Goal: Task Accomplishment & Management: Complete application form

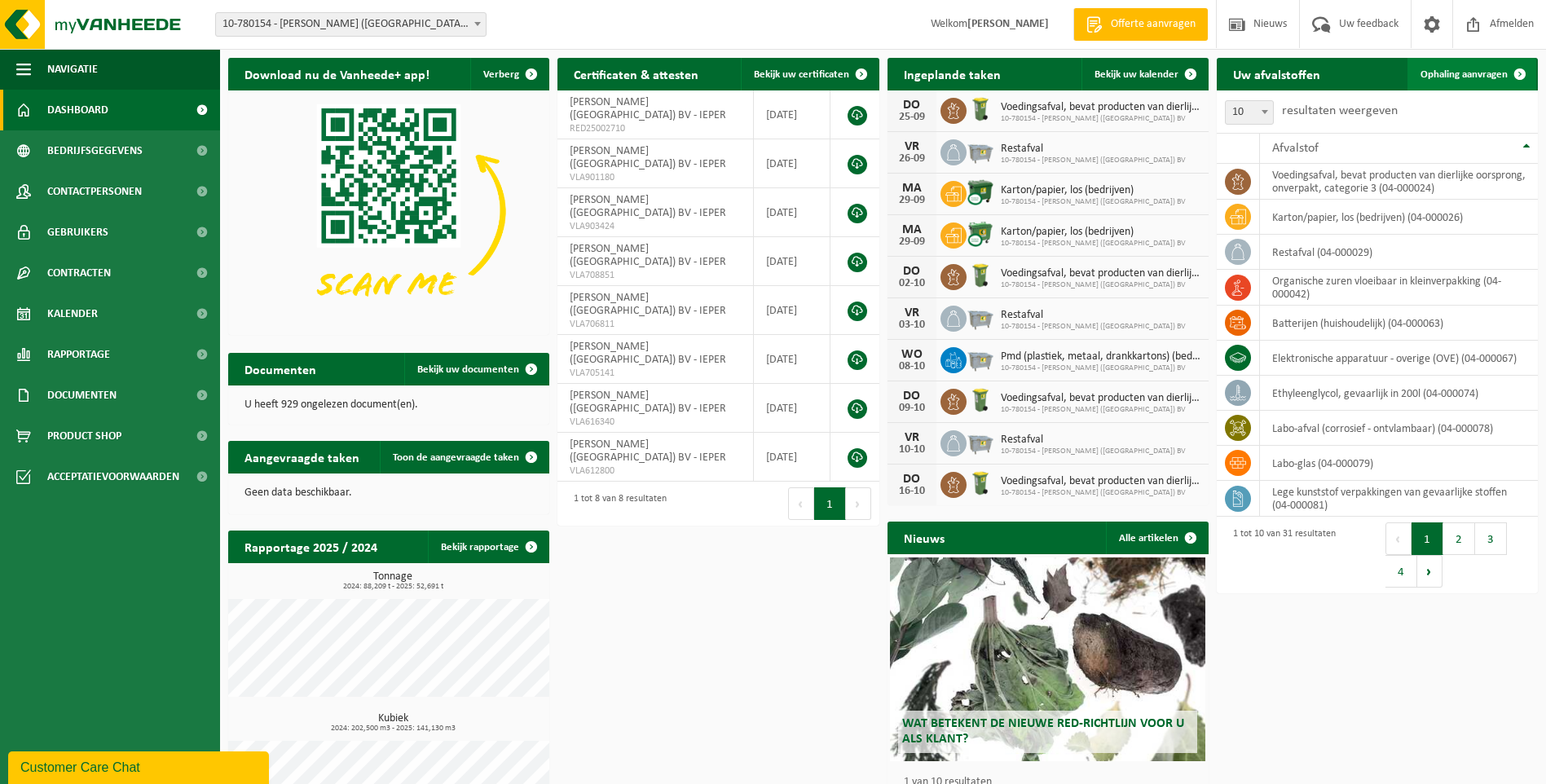
click at [1453, 76] on span "Ophaling aanvragen" at bounding box center [1464, 74] width 87 height 11
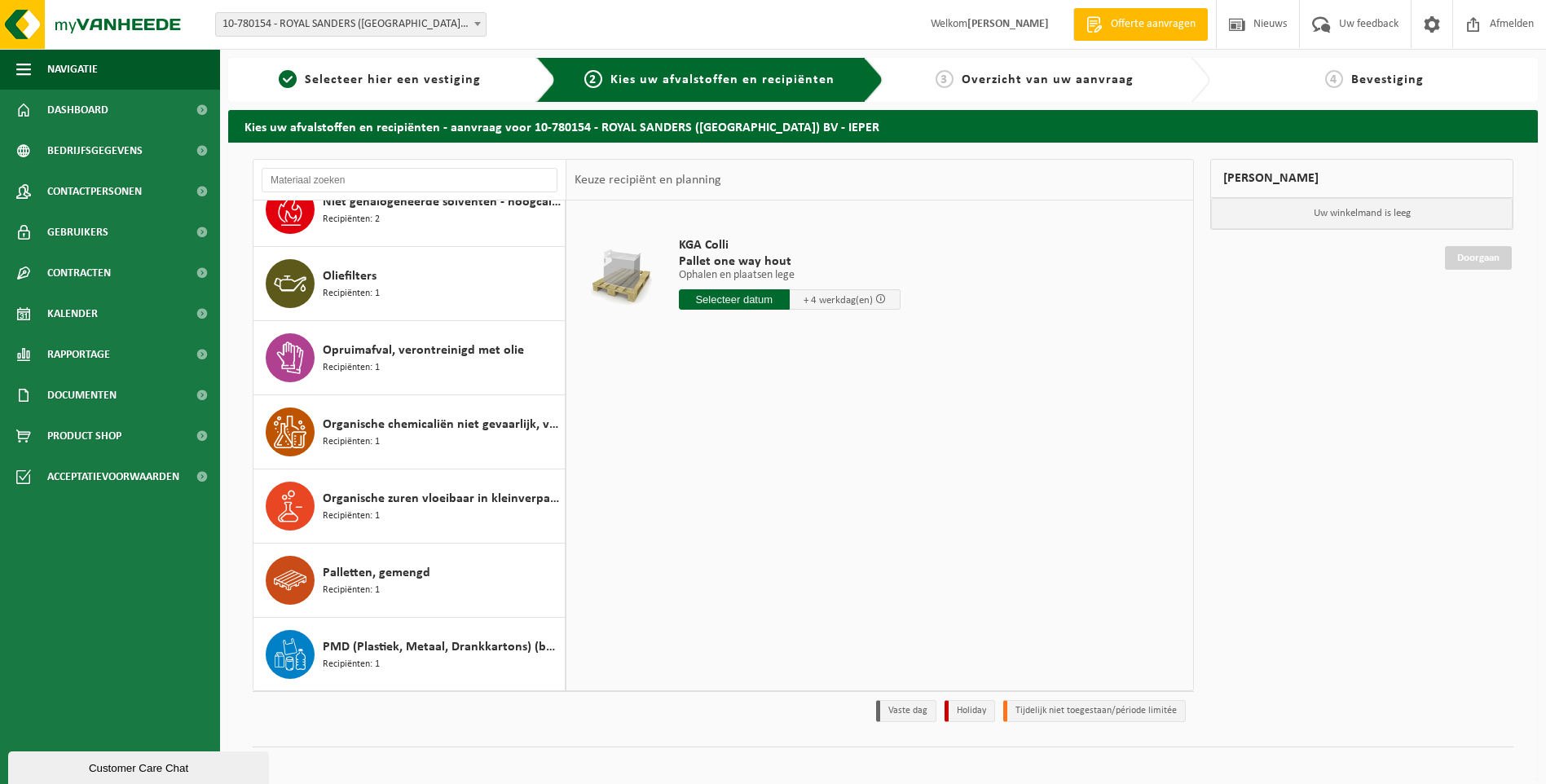
scroll to position [1222, 0]
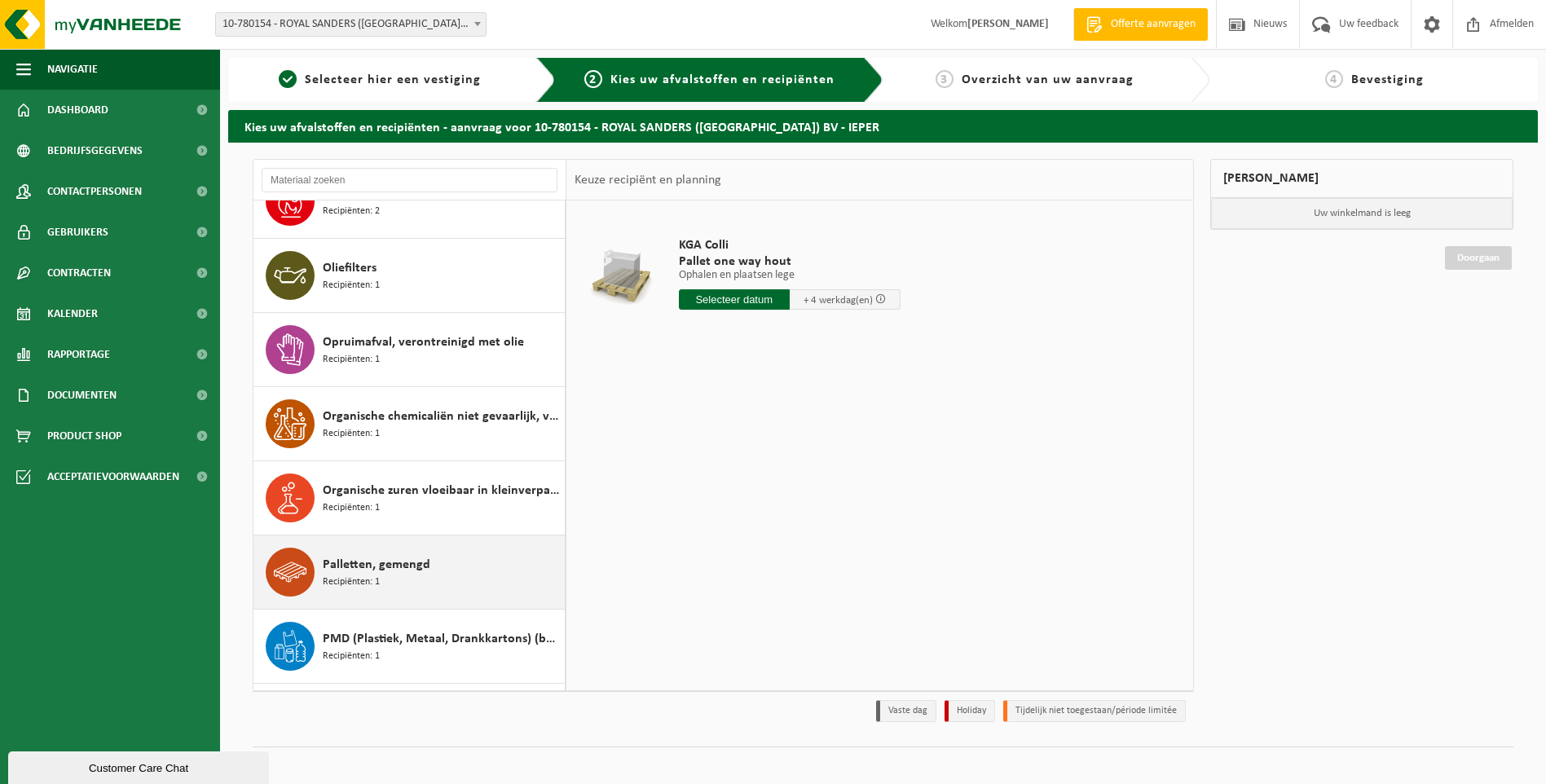
click at [374, 569] on span "Palletten, gemengd" at bounding box center [376, 564] width 107 height 19
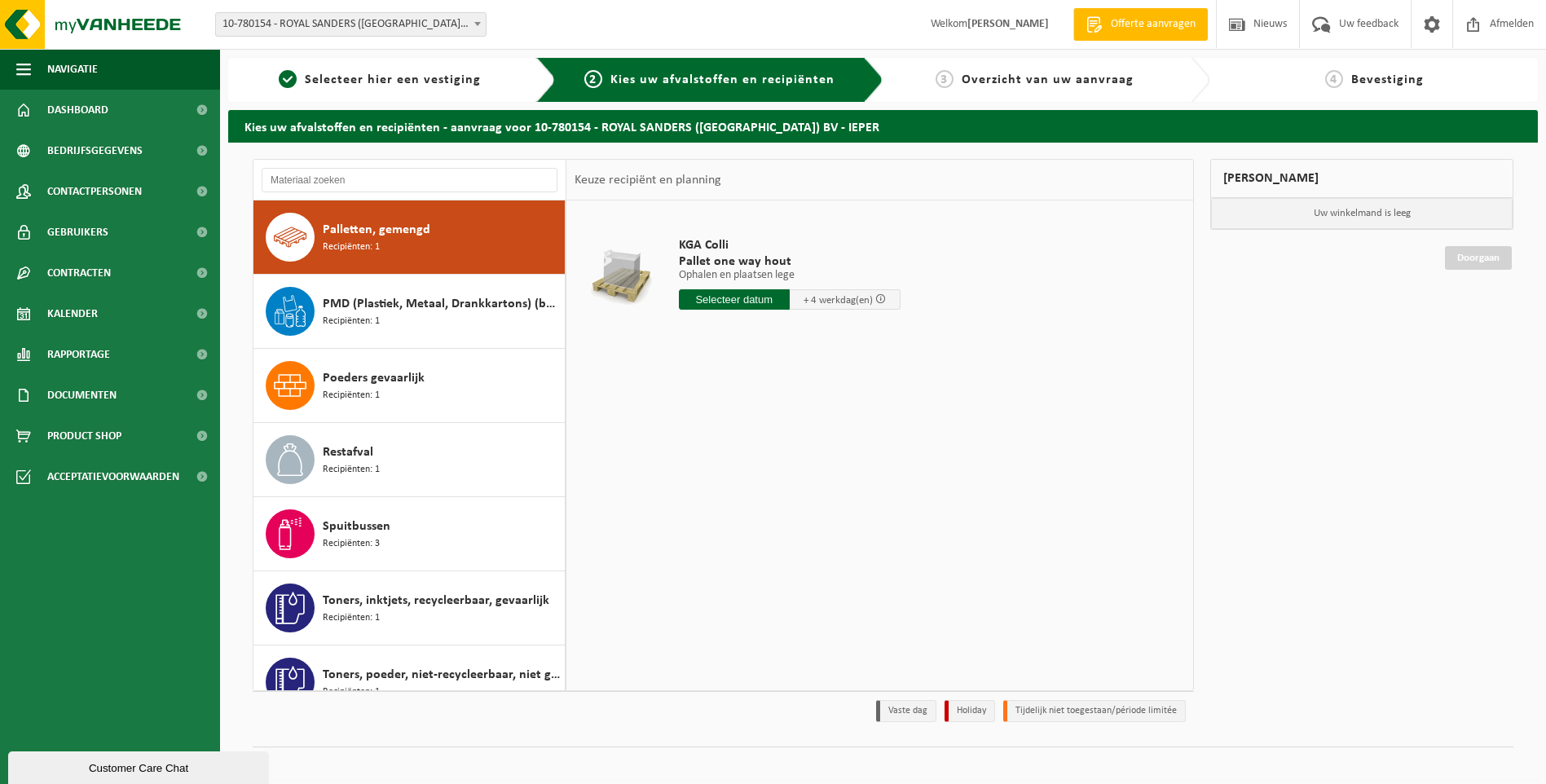
scroll to position [1557, 0]
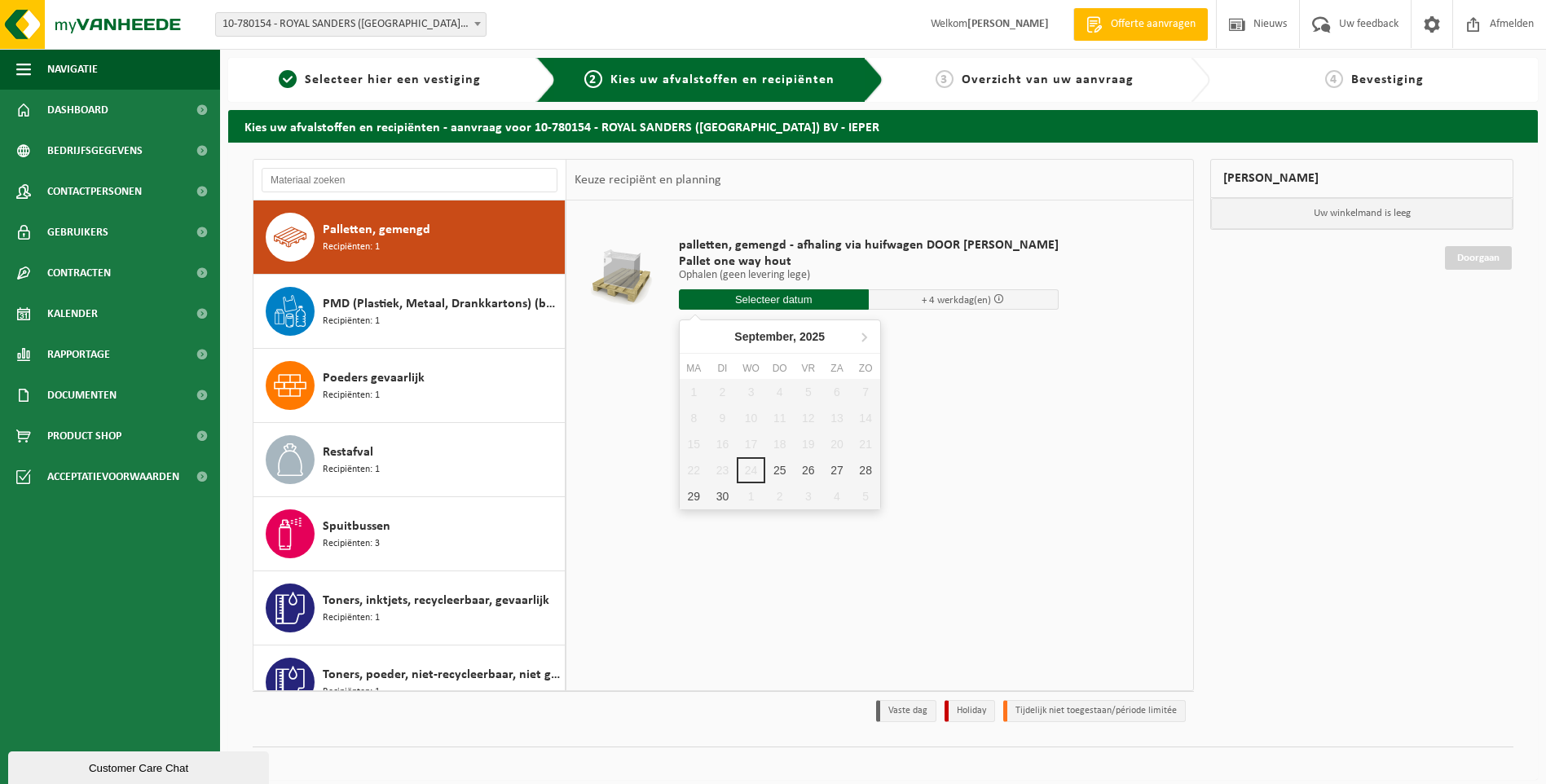
click at [753, 299] on input "text" at bounding box center [773, 300] width 190 height 20
click at [781, 465] on div "25" at bounding box center [779, 469] width 28 height 26
type input "Van [DATE]"
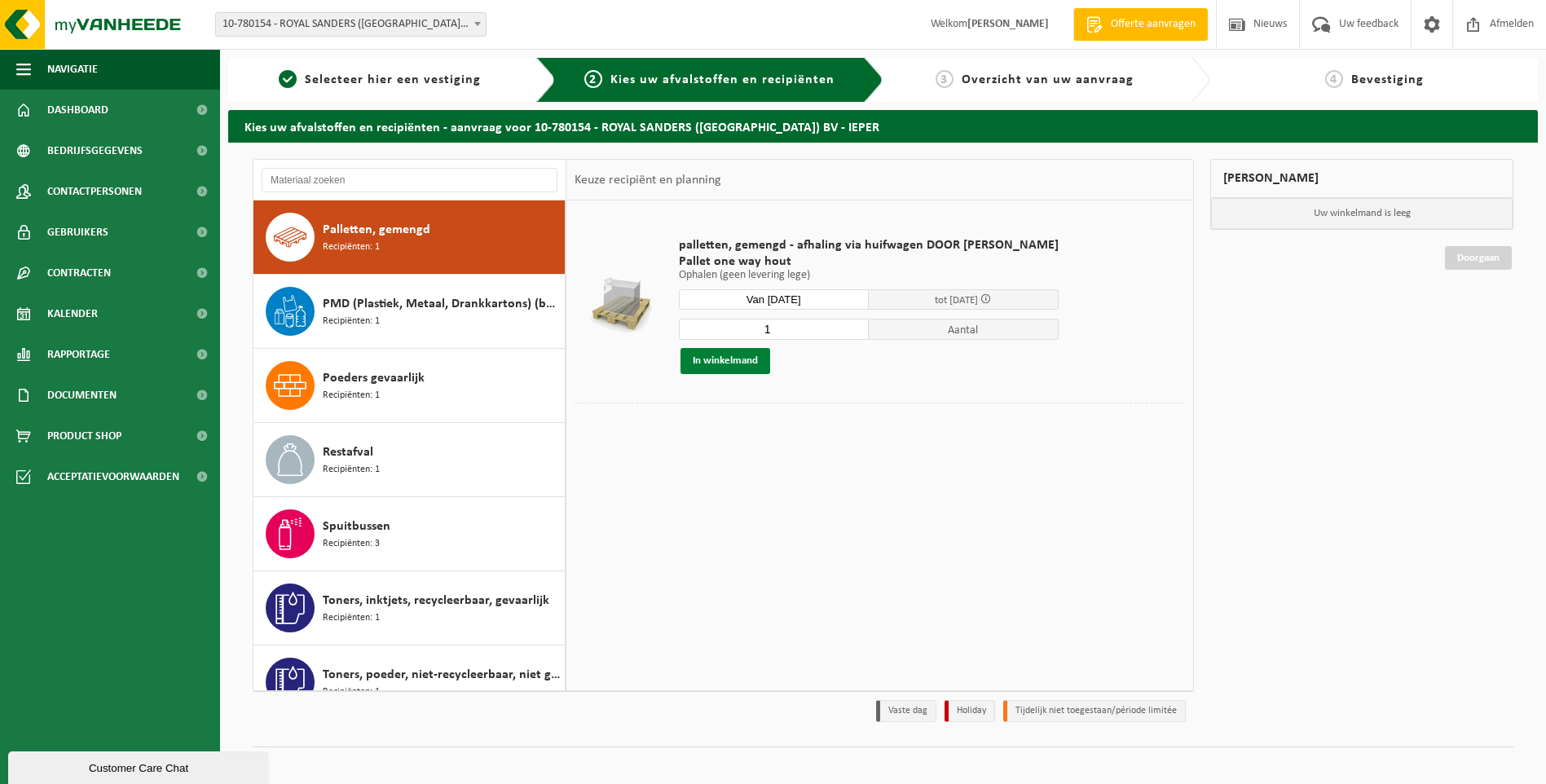
click at [713, 355] on button "In winkelmand" at bounding box center [725, 360] width 90 height 26
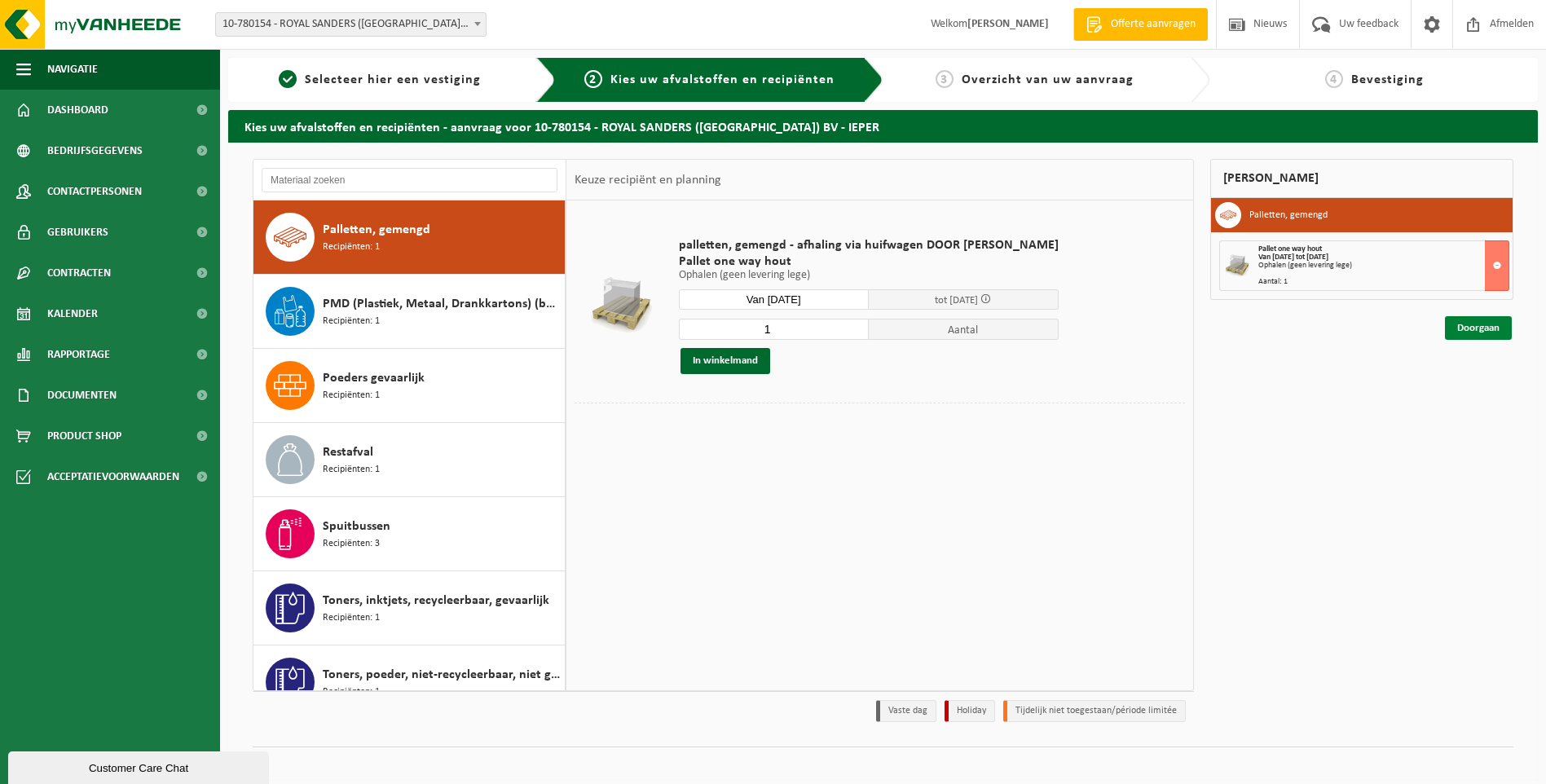
click at [1494, 325] on link "Doorgaan" at bounding box center [1479, 328] width 67 height 23
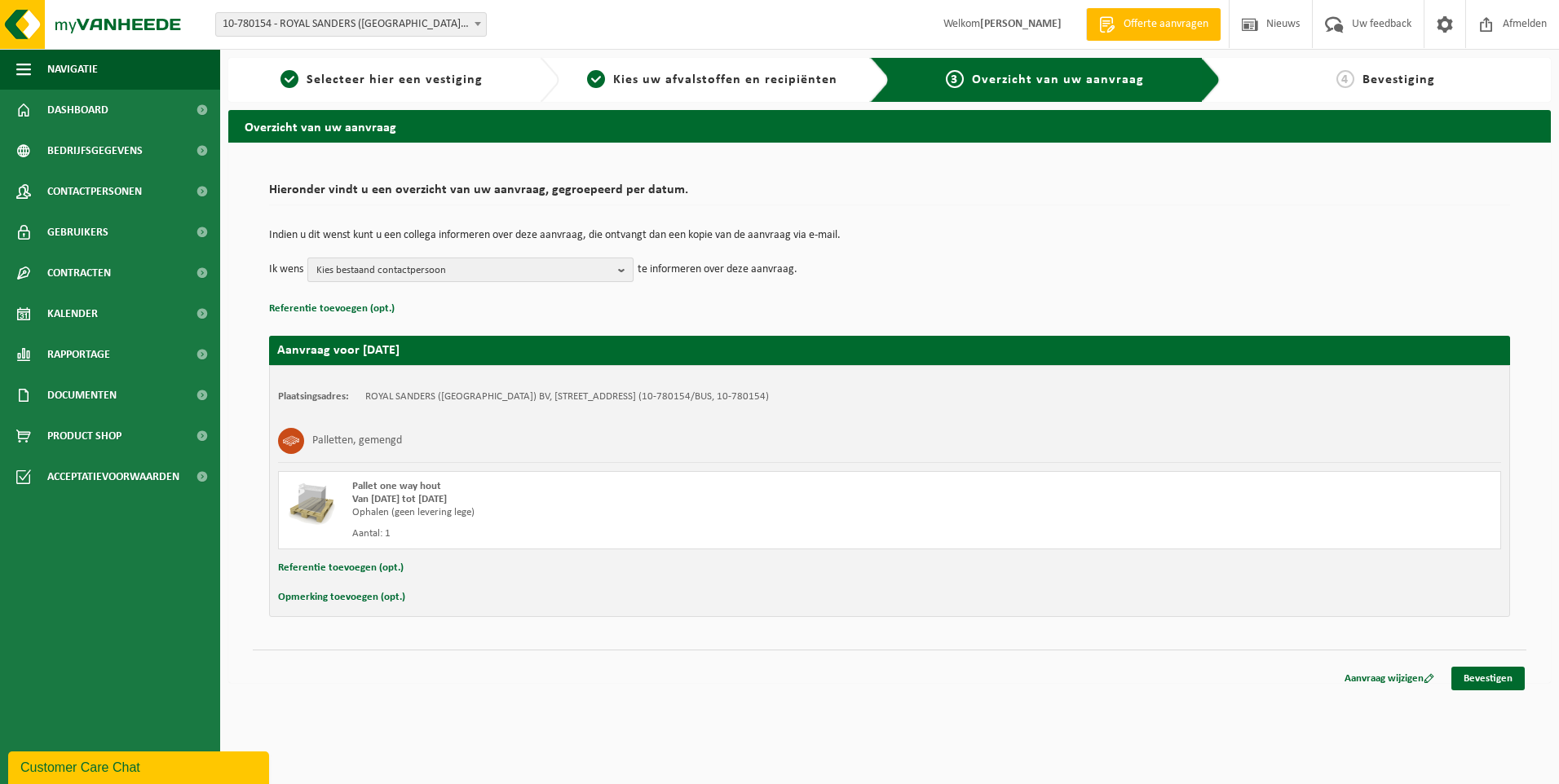
click at [622, 269] on b "button" at bounding box center [625, 269] width 15 height 22
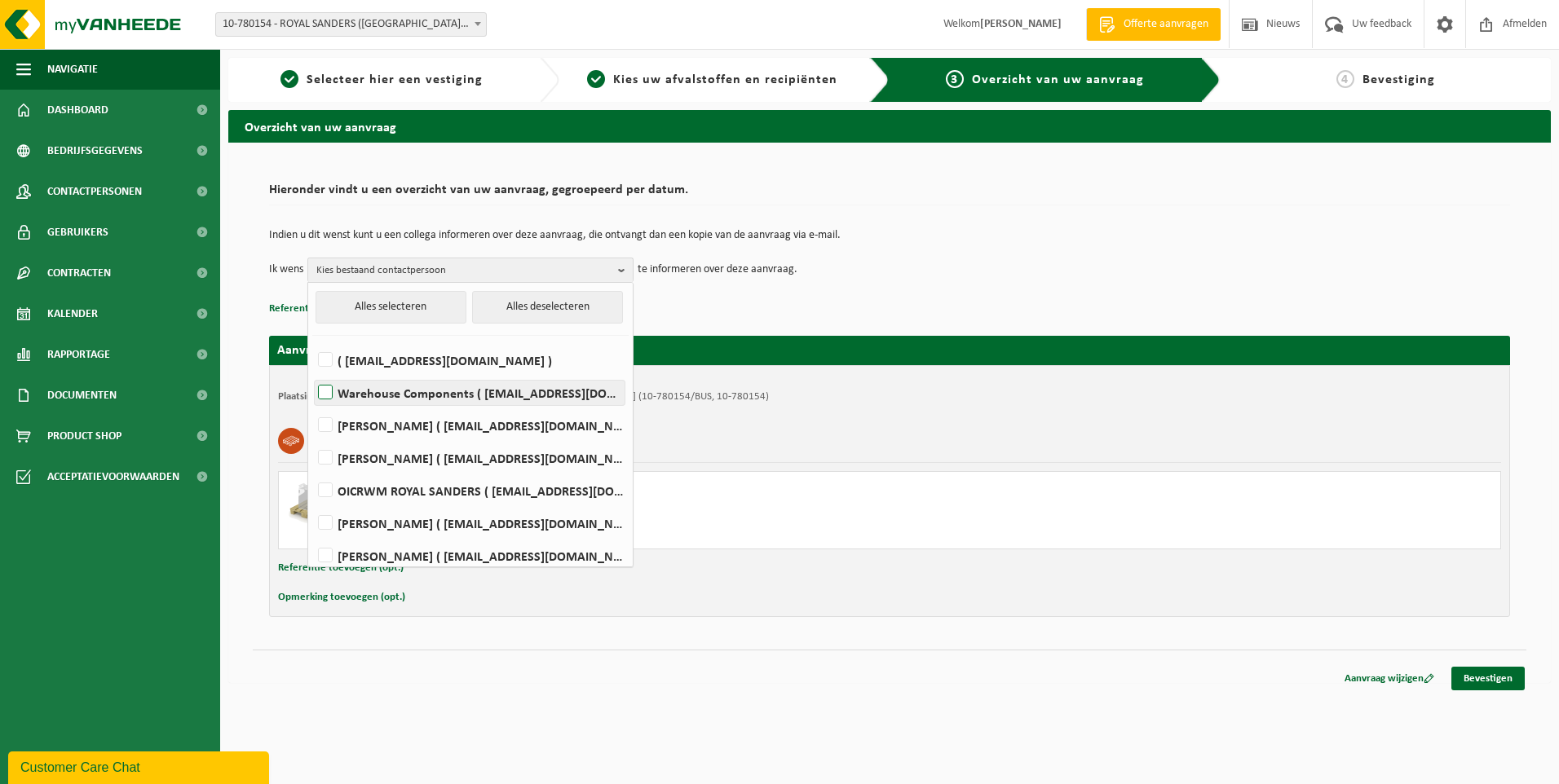
click at [329, 390] on label "Warehouse Components ( warehousecomponents@royalsanders.be )" at bounding box center [470, 392] width 310 height 24
click at [312, 372] on input "Warehouse Components ( warehousecomponents@royalsanders.be )" at bounding box center [311, 371] width 1 height 1
checkbox input "true"
click at [810, 697] on div "Navigatie Offerte aanvragen Nieuws Uw feedback Afmelden Dashboard Bedrijfsgegev…" at bounding box center [780, 350] width 1559 height 699
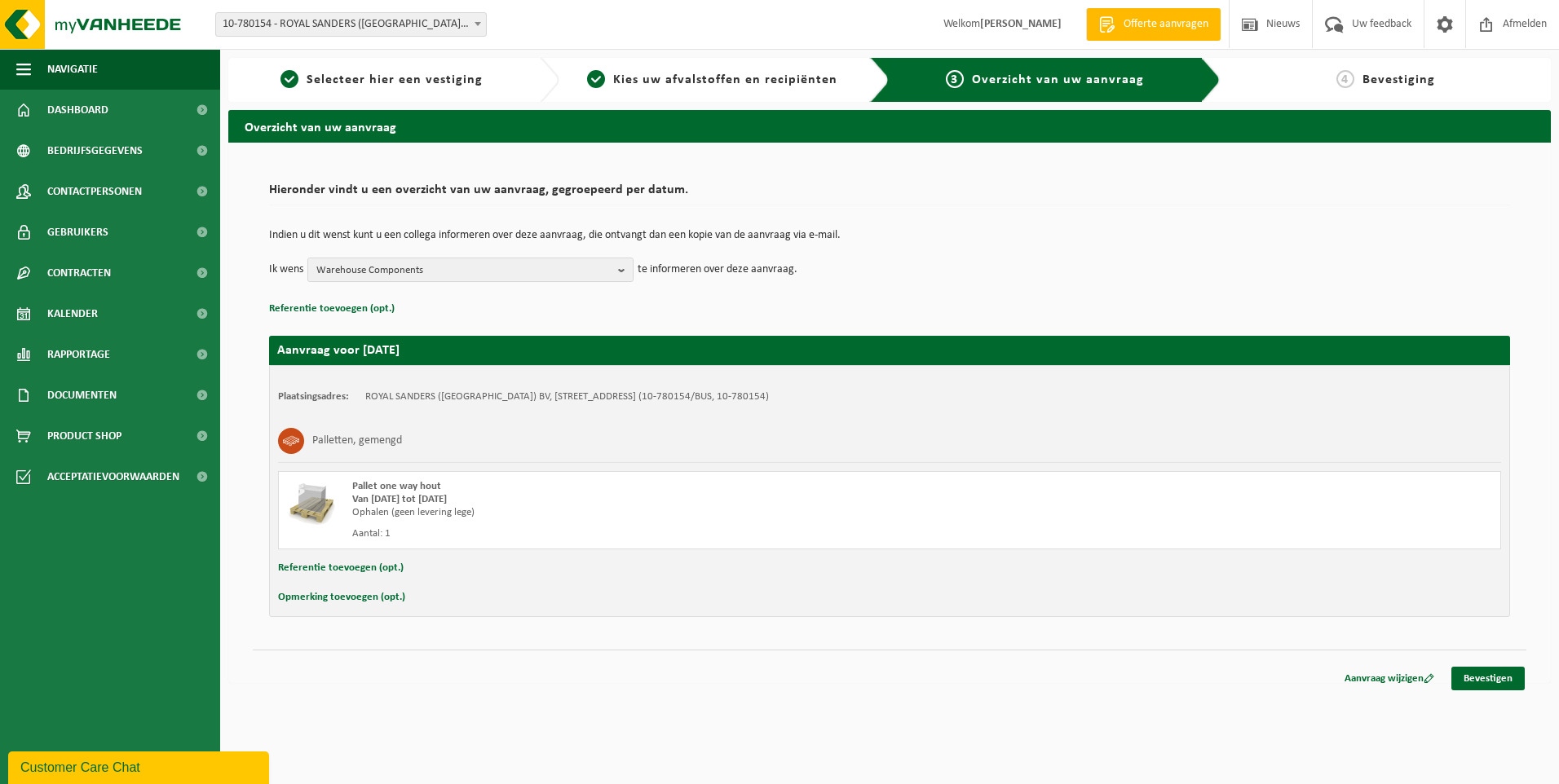
click at [351, 597] on button "Opmerking toevoegen (opt.)" at bounding box center [341, 597] width 127 height 21
click at [380, 596] on input "text" at bounding box center [921, 598] width 1127 height 24
type input "G"
click at [362, 598] on input "Dank om een snelle ophaling te regelen." at bounding box center [921, 598] width 1127 height 24
drag, startPoint x: 439, startPoint y: 598, endPoint x: 316, endPoint y: 597, distance: 123.0
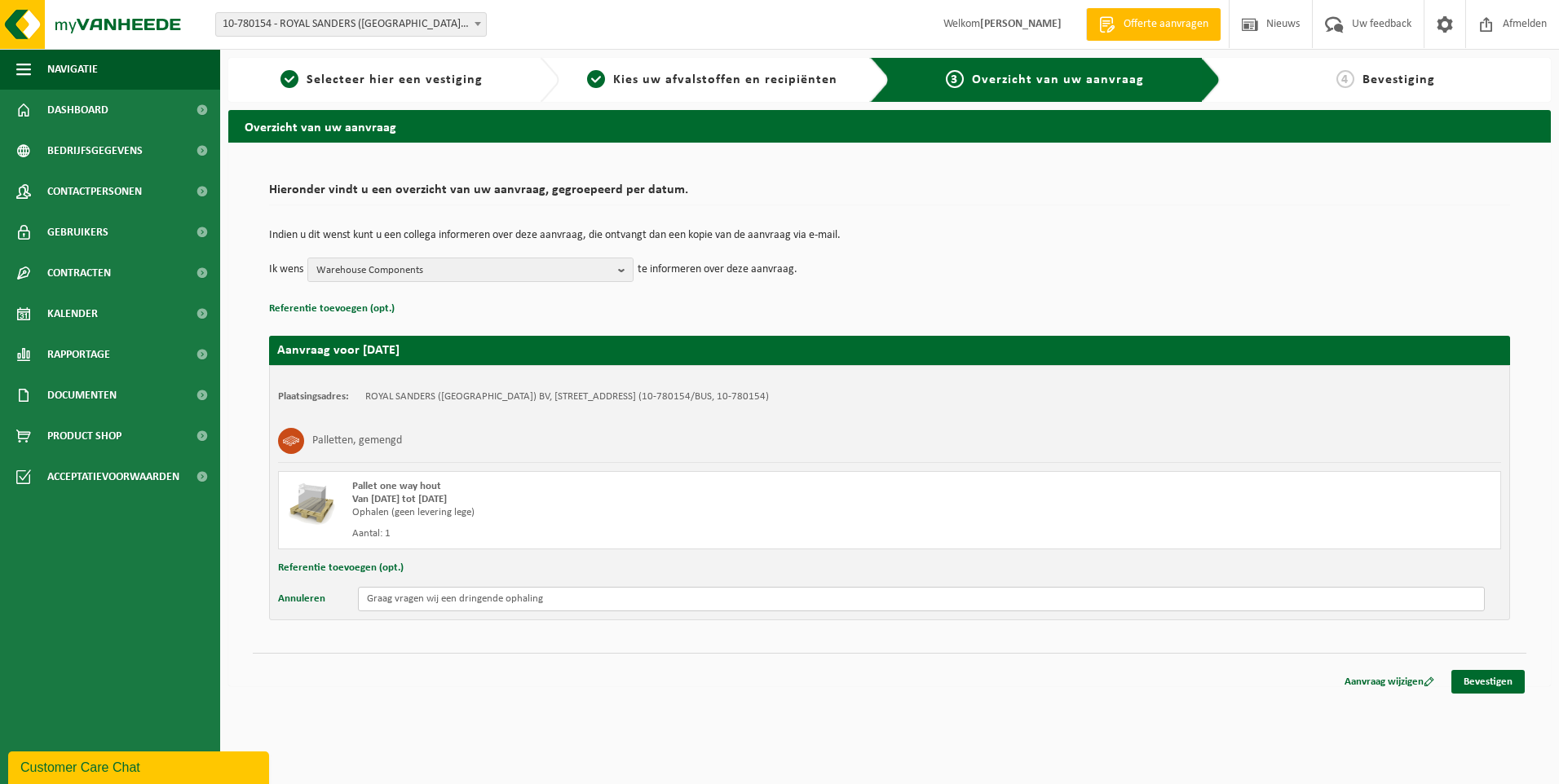
click at [316, 593] on div "Annuleren Graag vragen wij een dringende ophaling" at bounding box center [889, 598] width 1223 height 24
click at [546, 601] on input "Dank om een dringende ophaling" at bounding box center [921, 598] width 1127 height 24
type input "Dank om zo snel mogelijk een ophaling in te plannen. De container is vol. Alvas…"
click at [1483, 685] on link "Bevestigen" at bounding box center [1487, 682] width 73 height 23
